Goal: Task Accomplishment & Management: Use online tool/utility

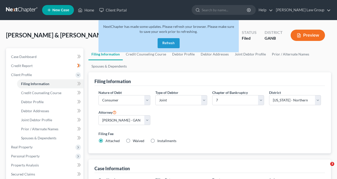
select select "1"
select select "0"
select select "19"
select select "0"
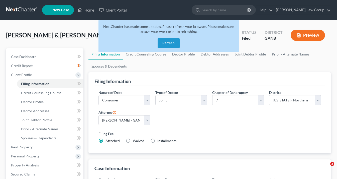
select select "10"
click at [169, 42] on button "Refresh" at bounding box center [169, 43] width 22 height 10
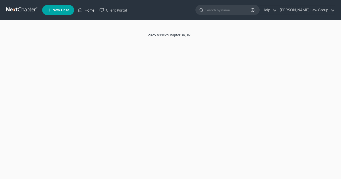
select select "1"
select select "0"
select select "10"
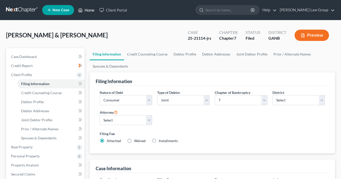
click at [90, 10] on link "Home" at bounding box center [86, 10] width 21 height 9
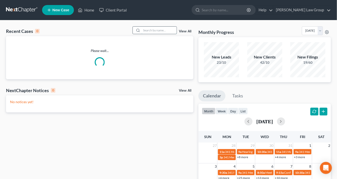
click at [145, 31] on input "search" at bounding box center [159, 30] width 35 height 7
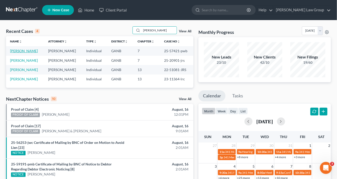
type input "Hernandez"
click at [19, 51] on link "Hernandez, Mercedes" at bounding box center [24, 51] width 28 height 4
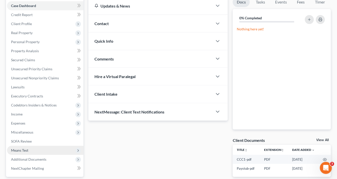
scroll to position [80, 0]
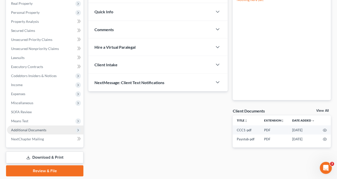
click at [25, 131] on span "Additional Documents" at bounding box center [28, 130] width 35 height 4
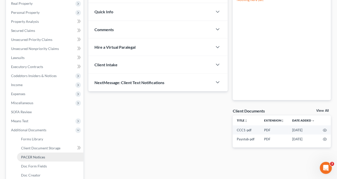
click at [34, 157] on span "PACER Notices" at bounding box center [33, 157] width 24 height 4
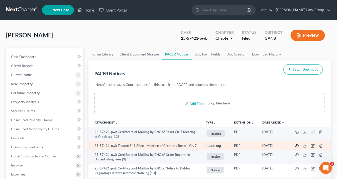
click at [297, 145] on circle "button" at bounding box center [297, 145] width 1 height 1
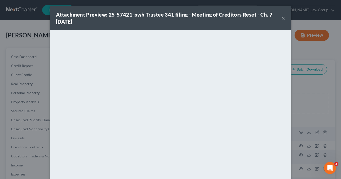
drag, startPoint x: 282, startPoint y: 18, endPoint x: 290, endPoint y: 16, distance: 7.8
click at [283, 18] on div "Attachment Preview: 25-57421-pwb Trustee 341 filing - Meeting of Creditors Rese…" at bounding box center [170, 18] width 241 height 24
click at [282, 19] on button "×" at bounding box center [283, 18] width 4 height 6
